Goal: Use online tool/utility: Utilize a website feature to perform a specific function

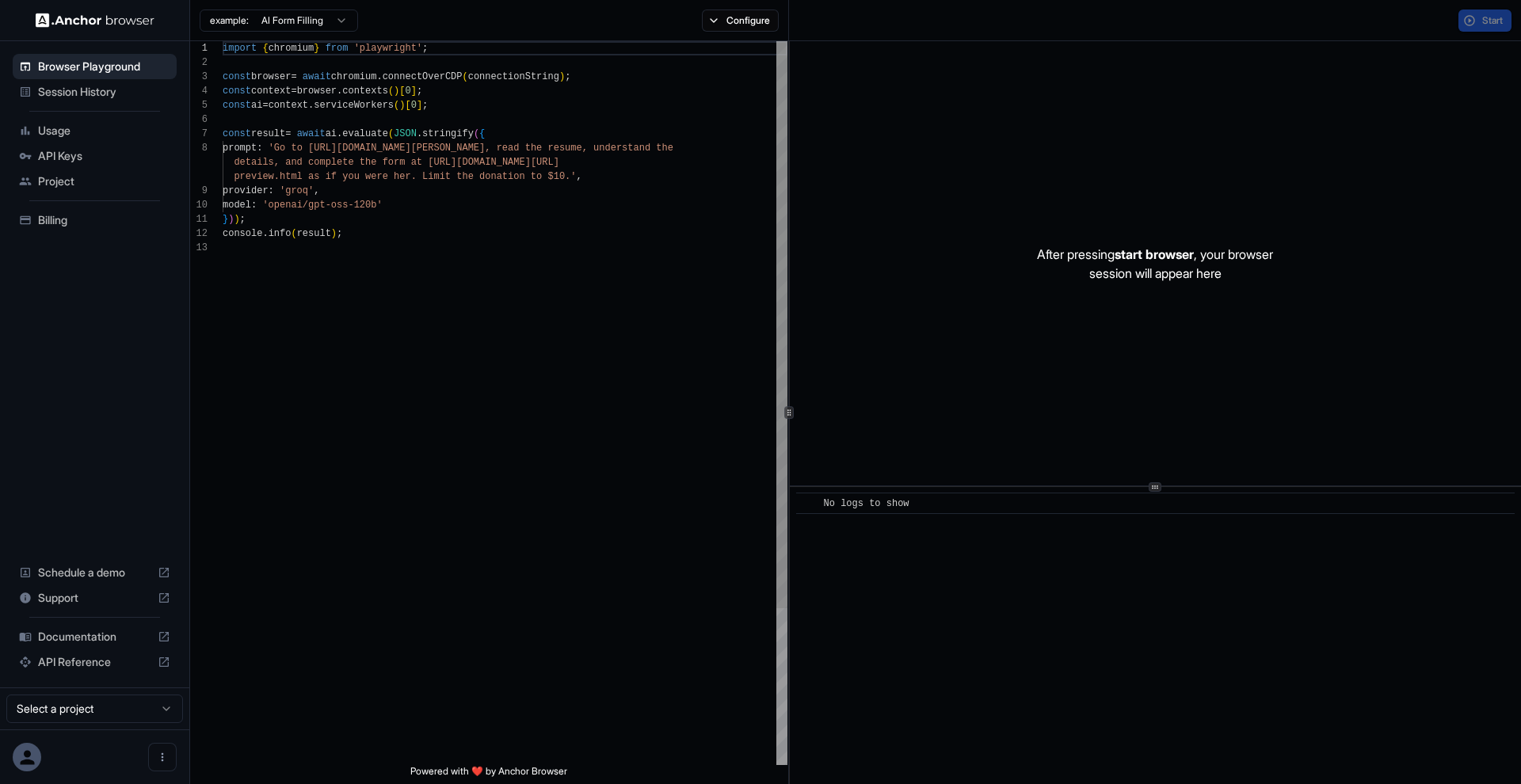
scroll to position [114, 0]
click at [138, 90] on span "Session History" at bounding box center [104, 92] width 132 height 16
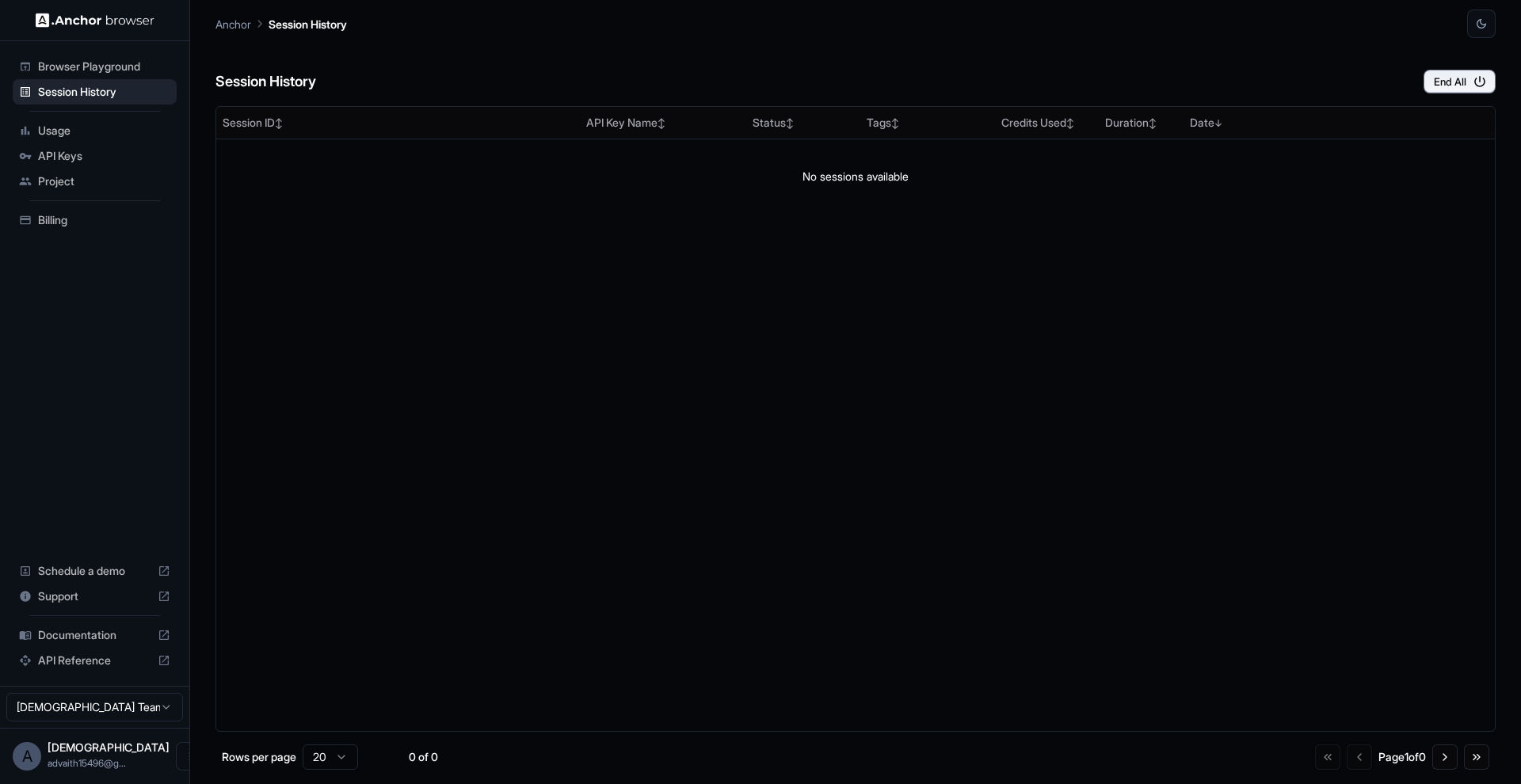
click at [147, 72] on span "Browser Playground" at bounding box center [104, 67] width 132 height 16
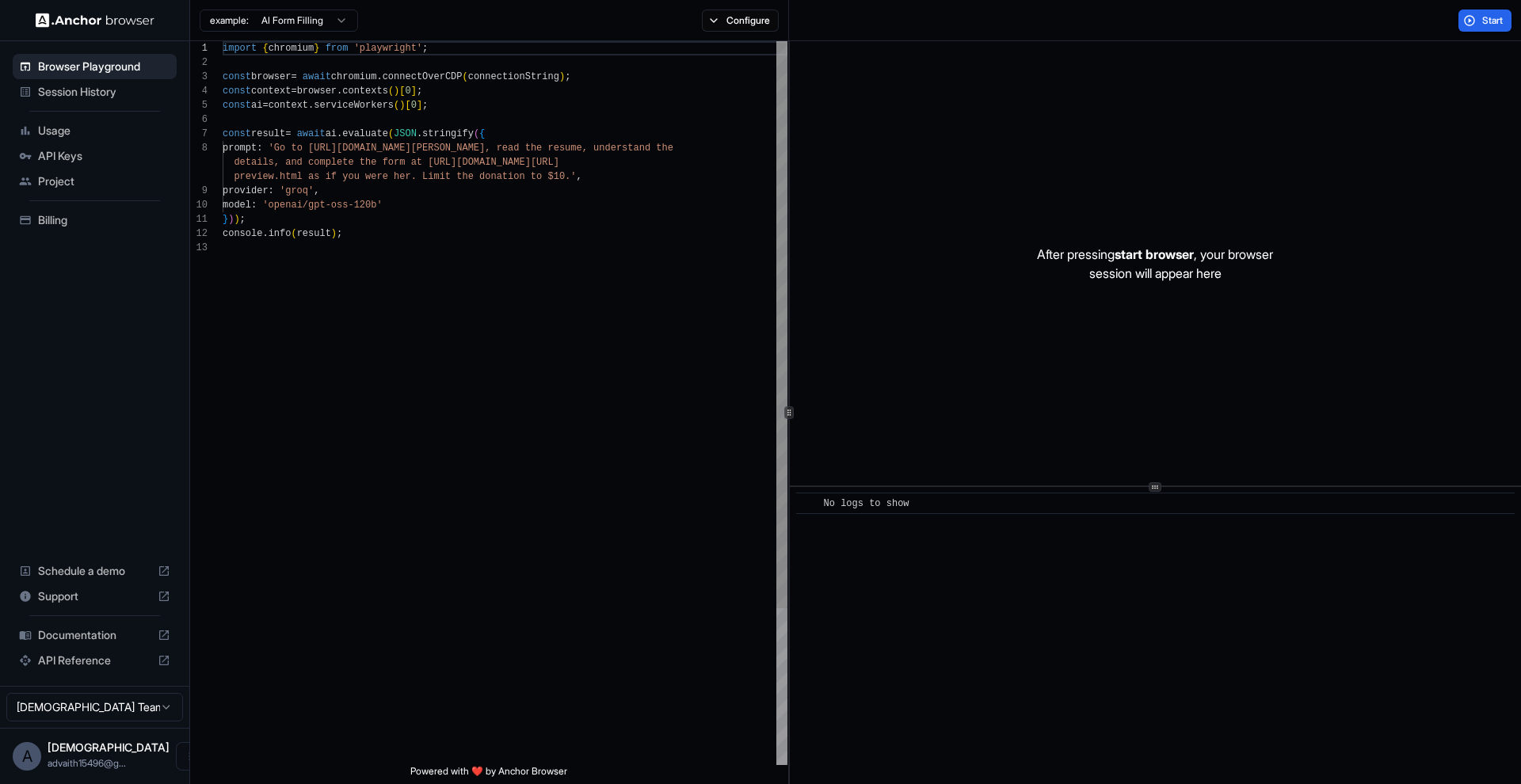
scroll to position [114, 0]
click at [1476, 27] on button "Start" at bounding box center [1485, 21] width 53 height 22
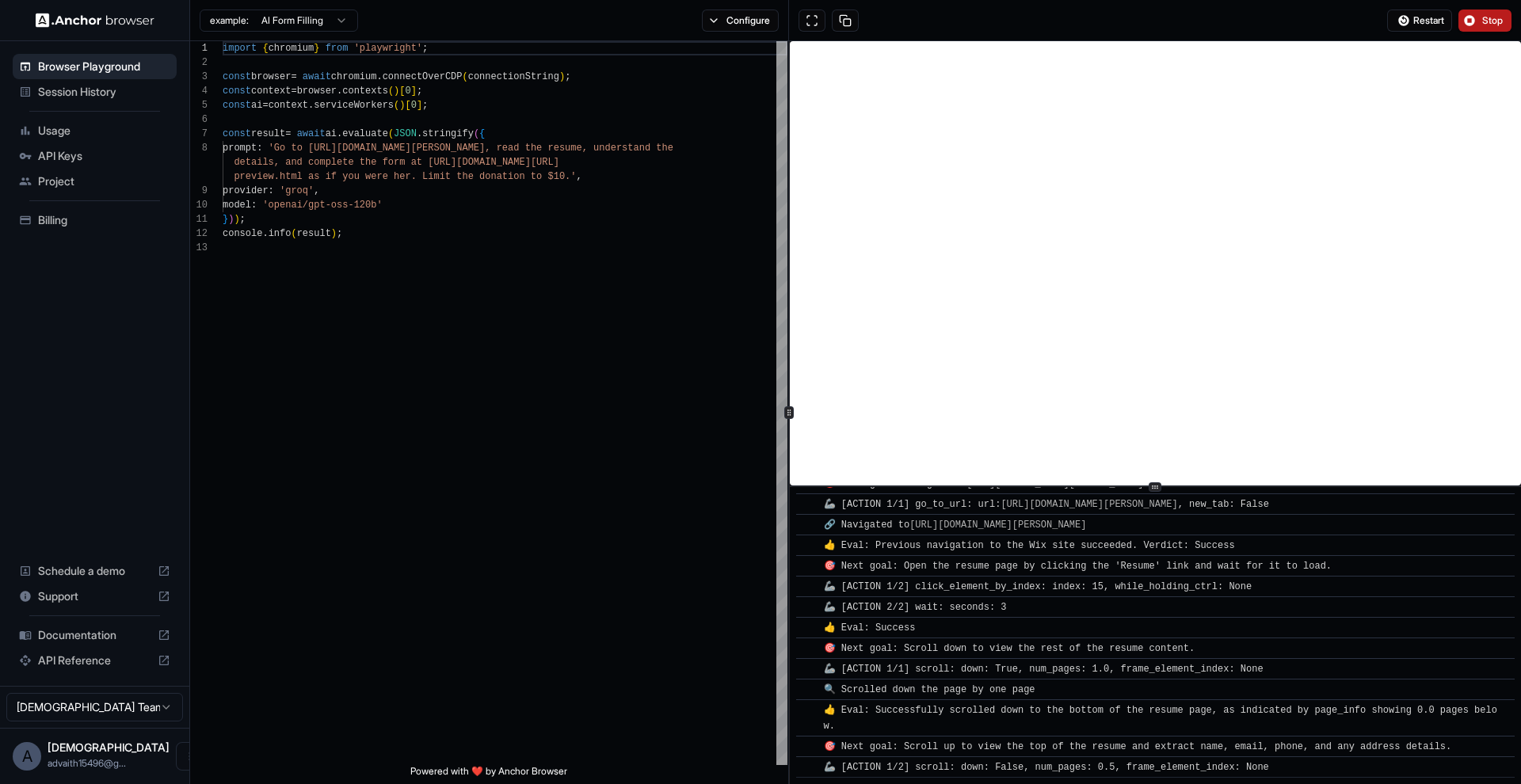
scroll to position [113, 0]
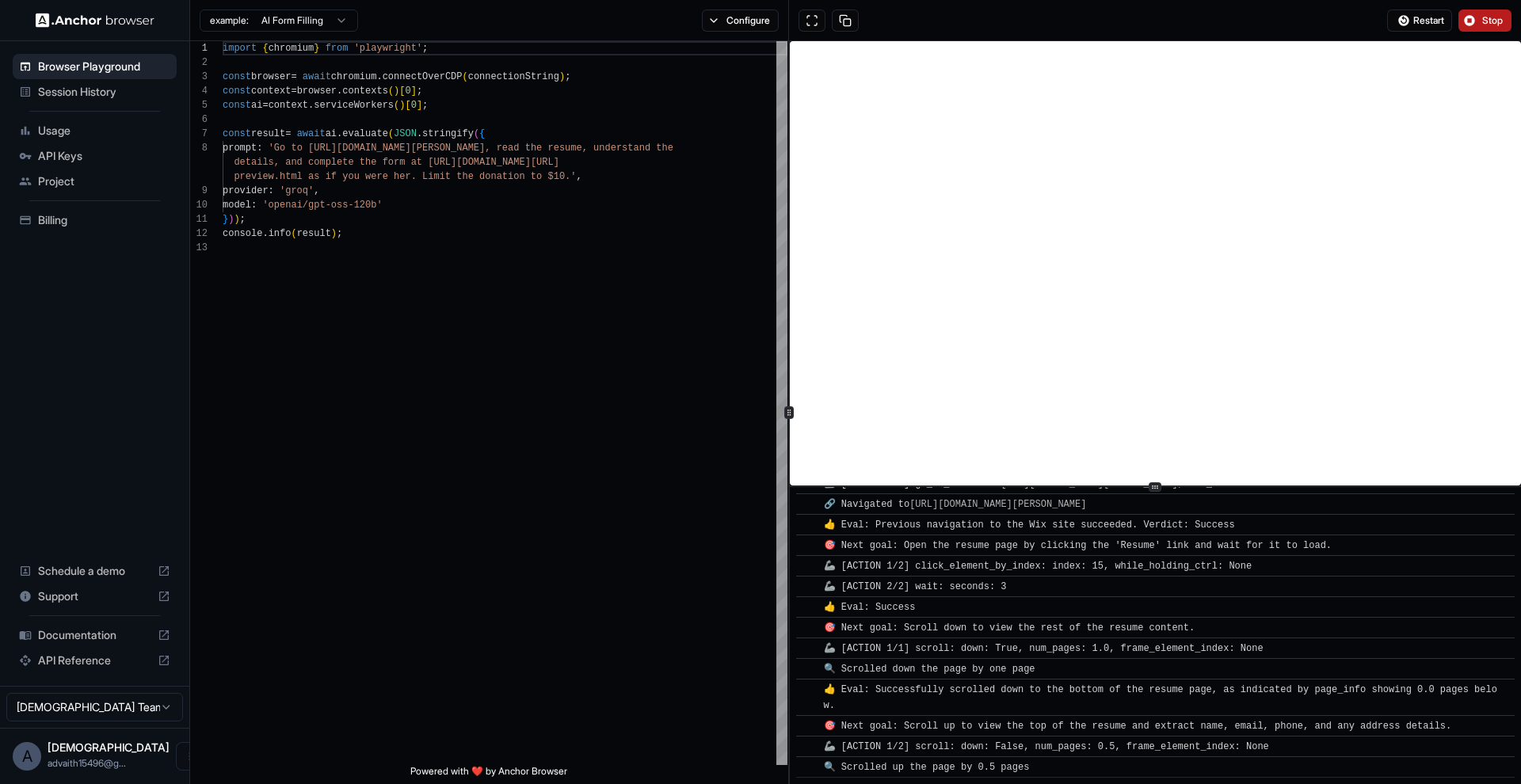
click at [1488, 17] on span "Stop" at bounding box center [1493, 20] width 22 height 13
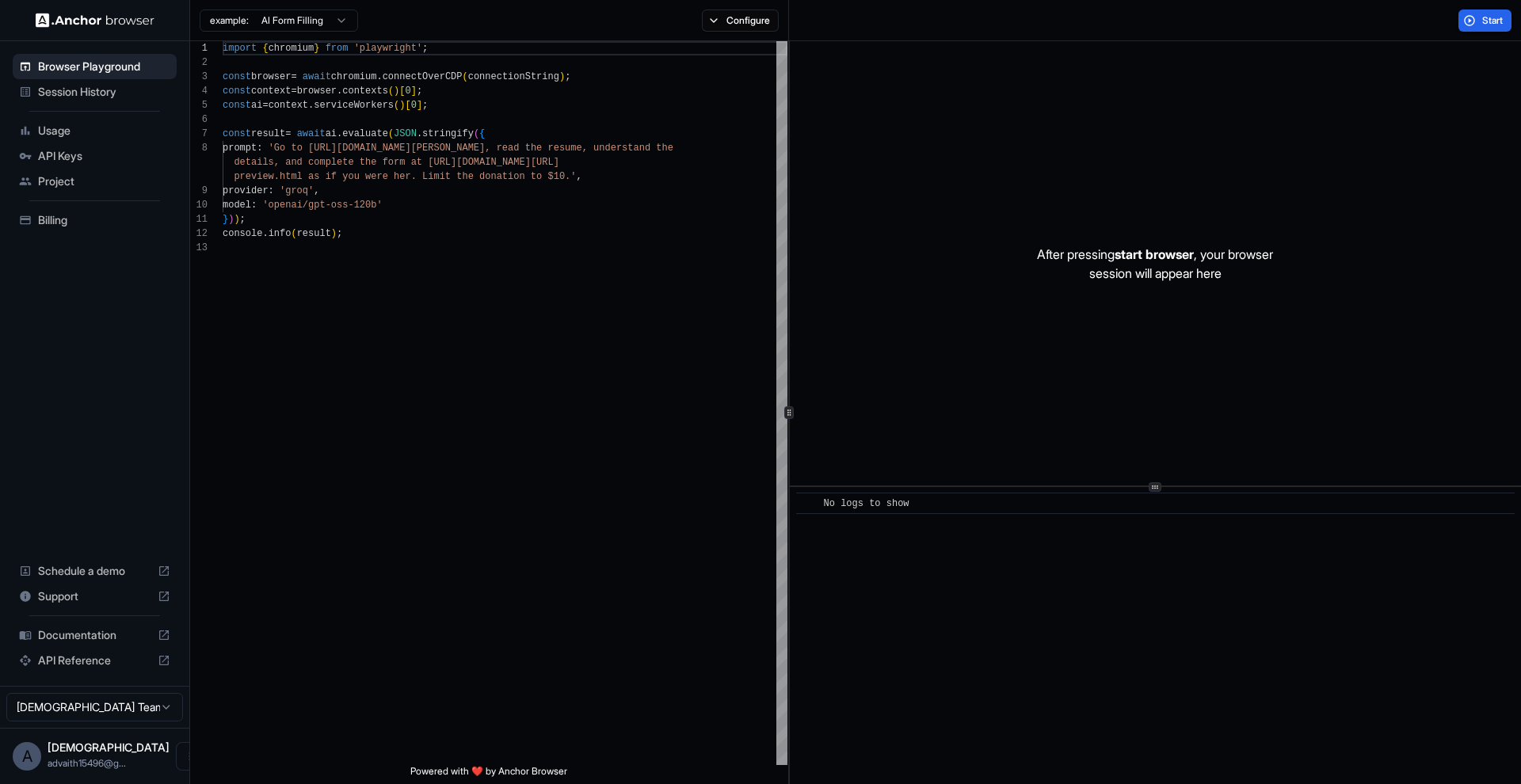
click at [336, 21] on html "Browser Playground Session History Usage API Keys Project Billing Schedule a de…" at bounding box center [760, 392] width 1521 height 784
click at [71, 130] on html "Browser Playground Session History Usage API Keys Project Billing Schedule a de…" at bounding box center [760, 392] width 1521 height 784
click at [71, 130] on span "Usage" at bounding box center [104, 131] width 132 height 16
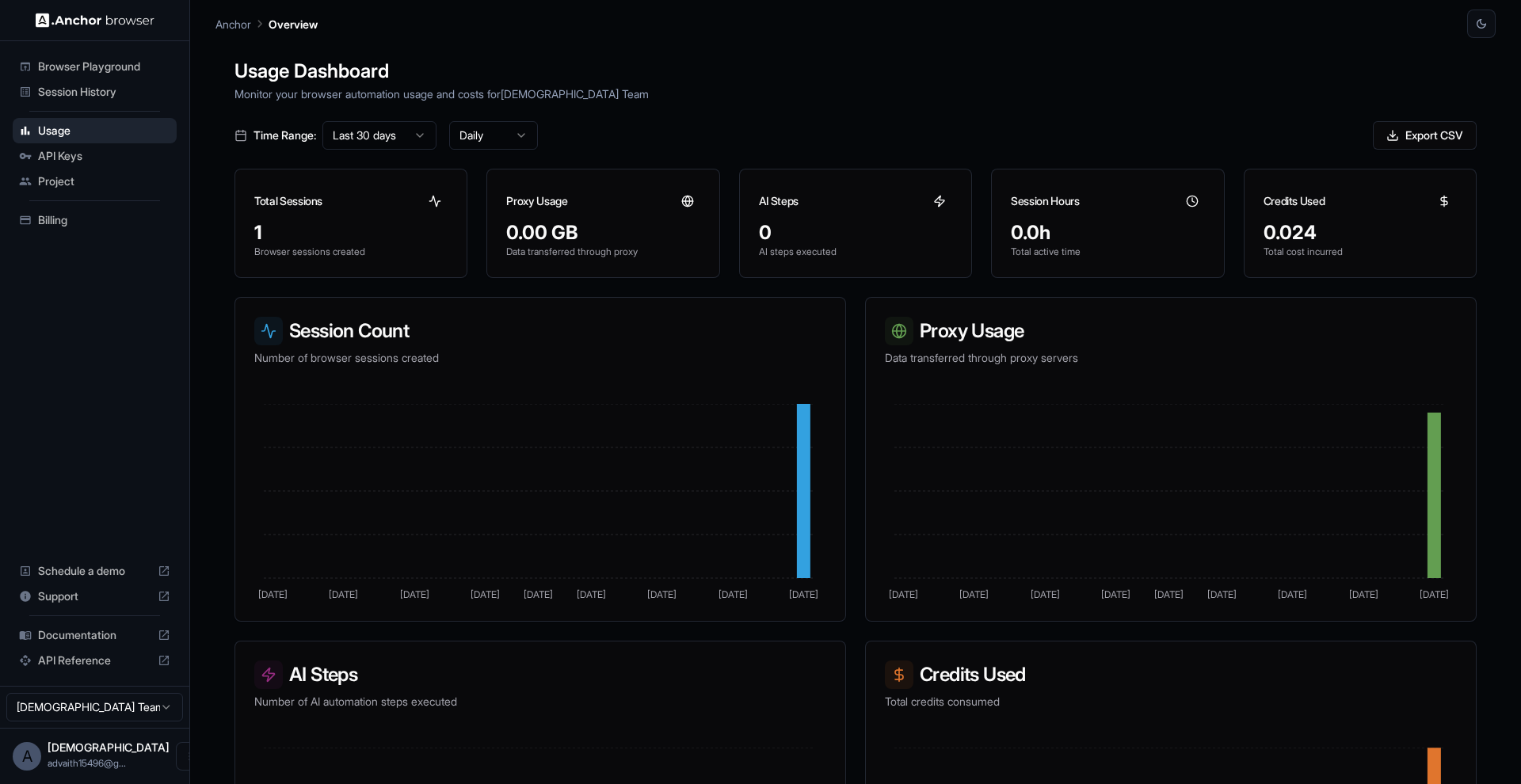
click at [84, 160] on span "API Keys" at bounding box center [104, 156] width 132 height 16
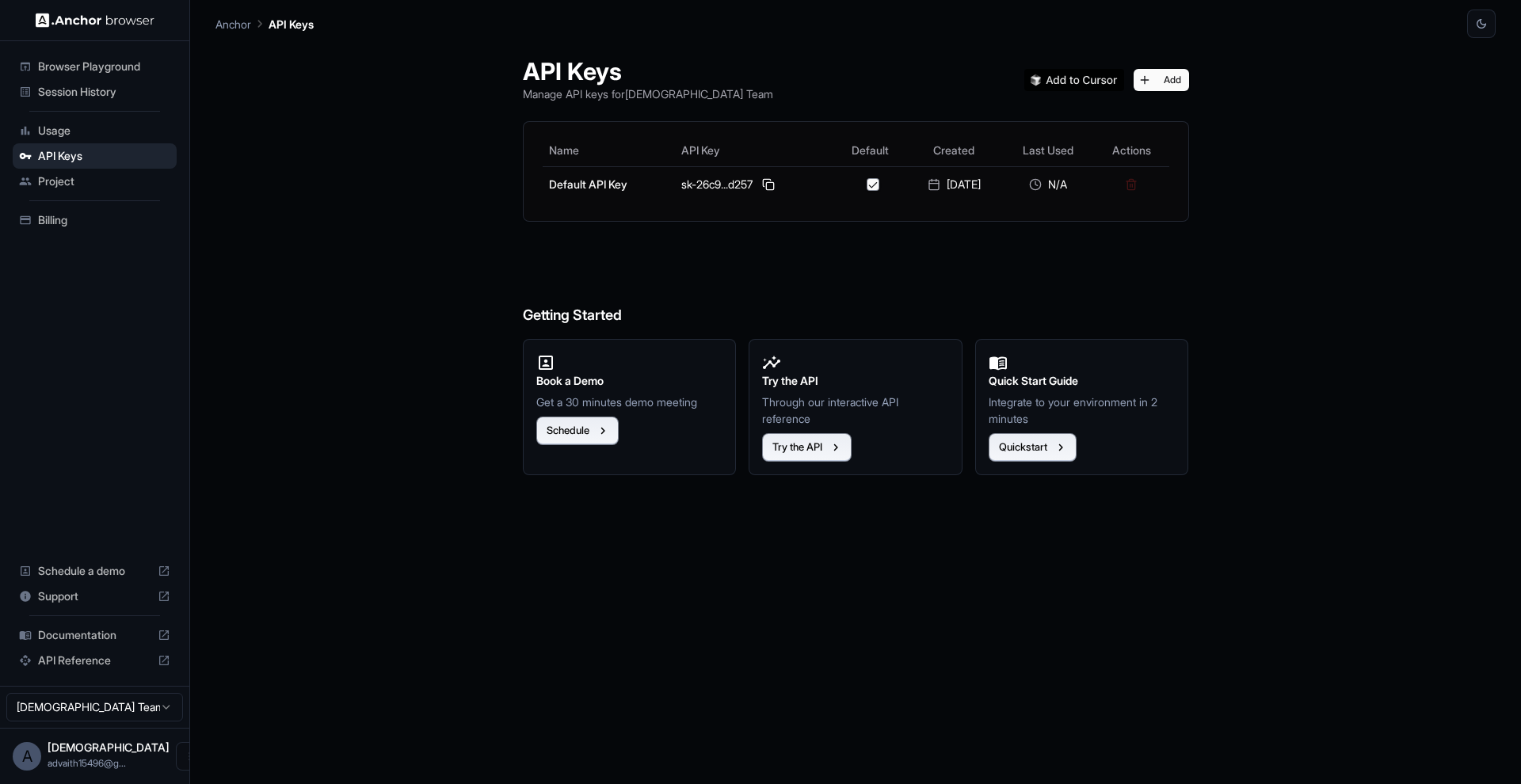
click at [61, 659] on span "API Reference" at bounding box center [94, 660] width 113 height 16
